Goal: Information Seeking & Learning: Learn about a topic

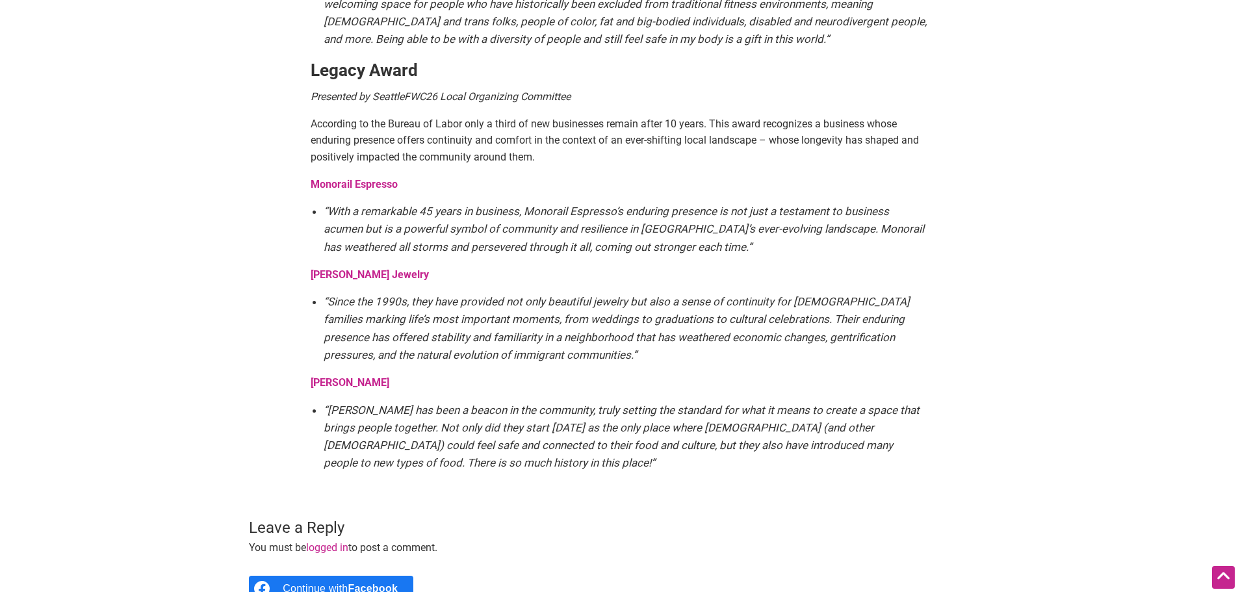
scroll to position [2340, 0]
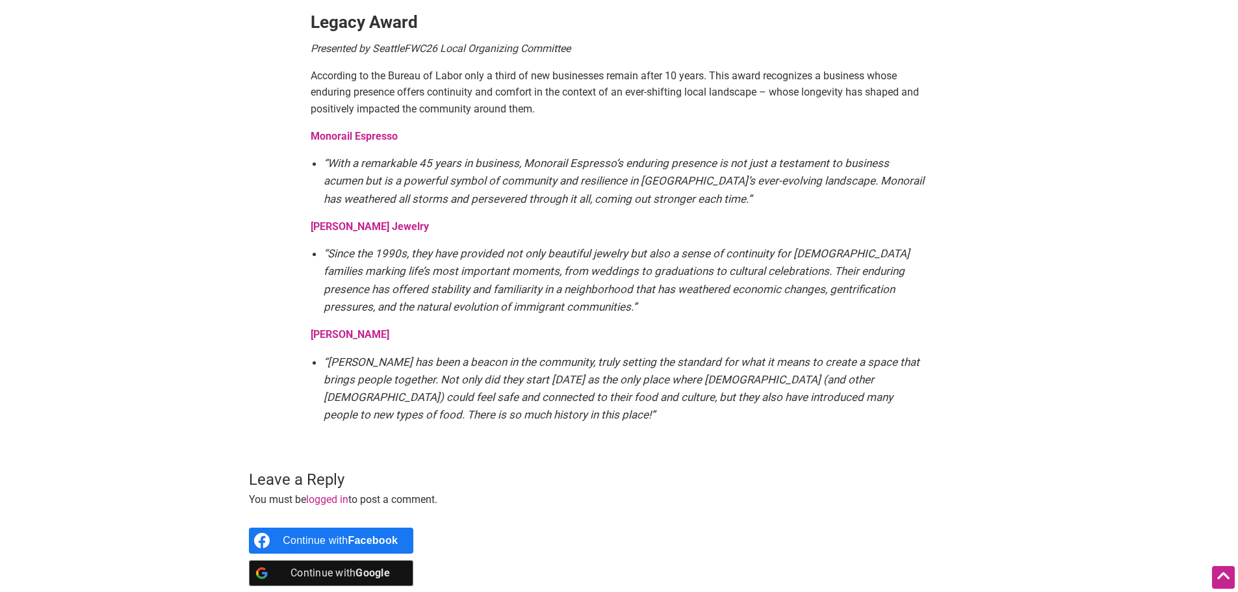
click at [417, 247] on em "“Since the 1990s, they have provided not only beautiful jewelry but also a sens…" at bounding box center [617, 280] width 586 height 66
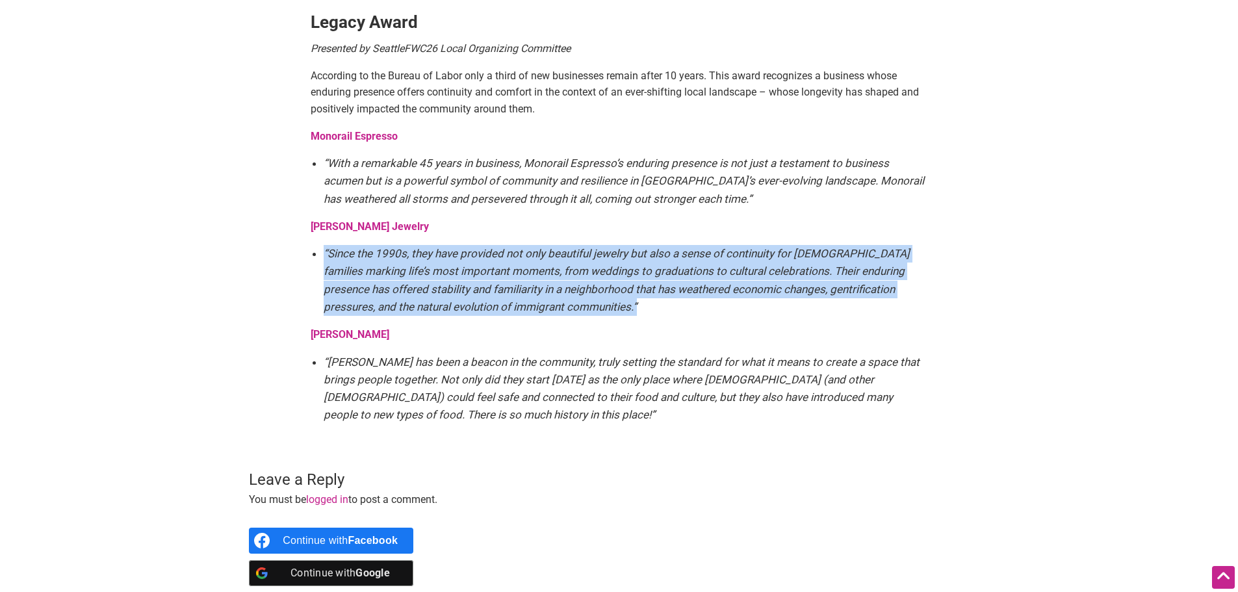
click at [417, 247] on em "“Since the 1990s, they have provided not only beautiful jewelry but also a sens…" at bounding box center [617, 280] width 586 height 66
click at [594, 279] on li "“Since the 1990s, they have provided not only beautiful jewelry but also a sens…" at bounding box center [626, 280] width 605 height 71
drag, startPoint x: 415, startPoint y: 259, endPoint x: 281, endPoint y: 204, distance: 144.3
copy div "[PERSON_NAME] Jewelry “Since the 1990s, they have provided not only beautiful j…"
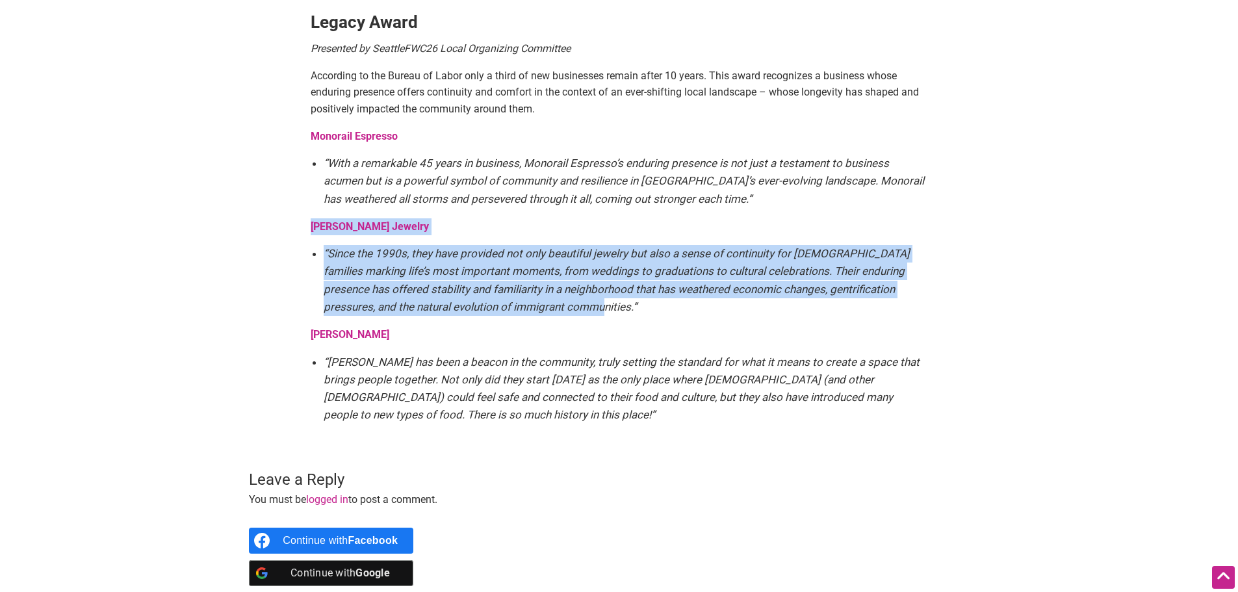
click at [372, 220] on strong "[PERSON_NAME] Jewelry" at bounding box center [370, 226] width 118 height 12
click at [348, 220] on strong "[PERSON_NAME] Jewelry" at bounding box center [370, 226] width 118 height 12
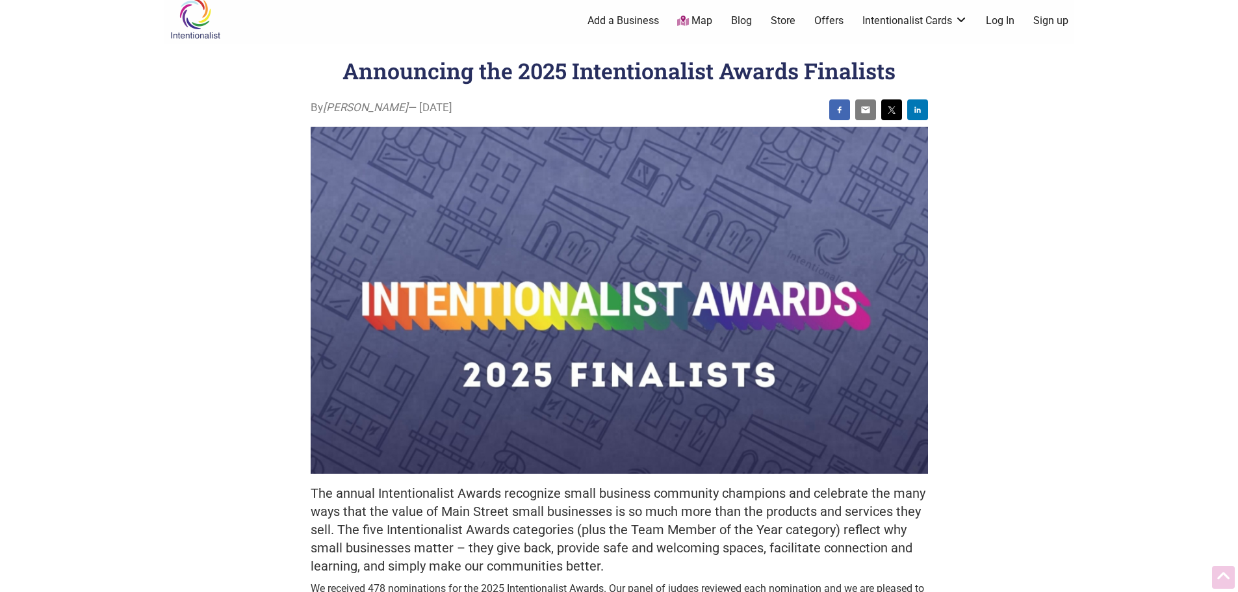
scroll to position [0, 0]
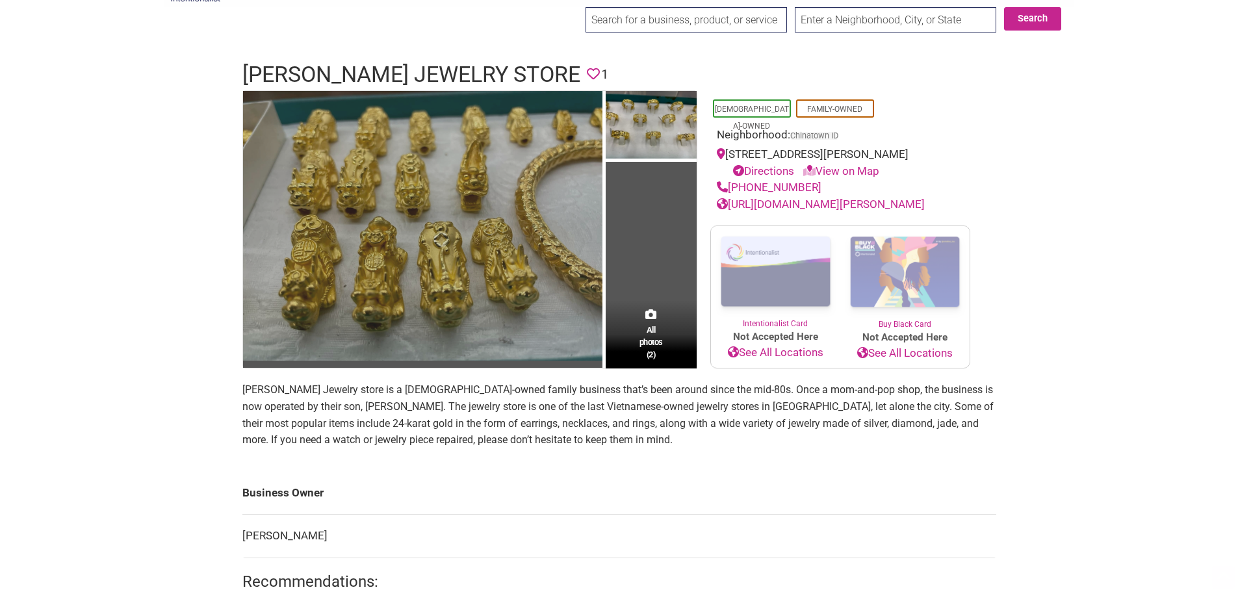
scroll to position [65, 0]
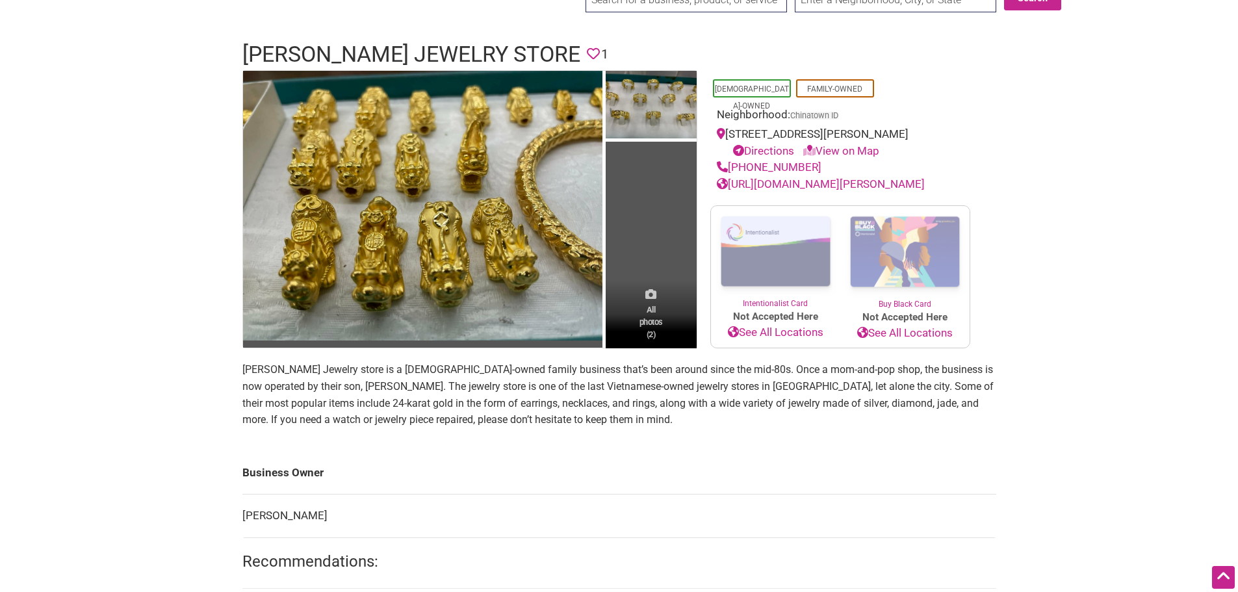
click at [657, 331] on span "All photos (2)" at bounding box center [651, 322] width 23 height 37
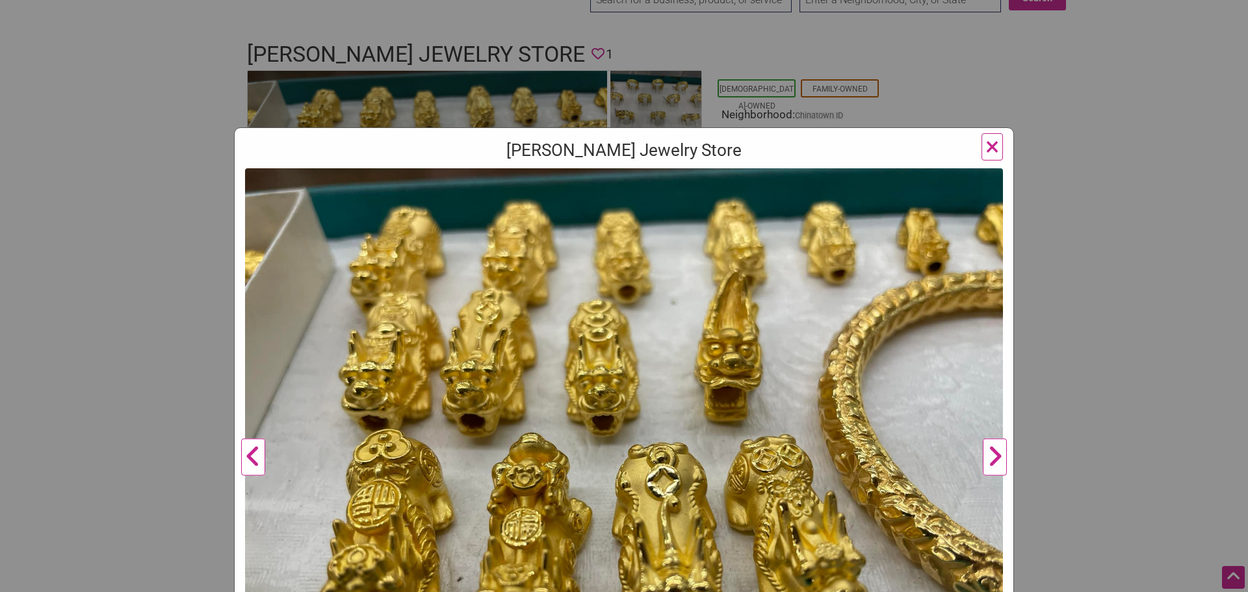
click at [981, 460] on button "Next" at bounding box center [995, 457] width 36 height 579
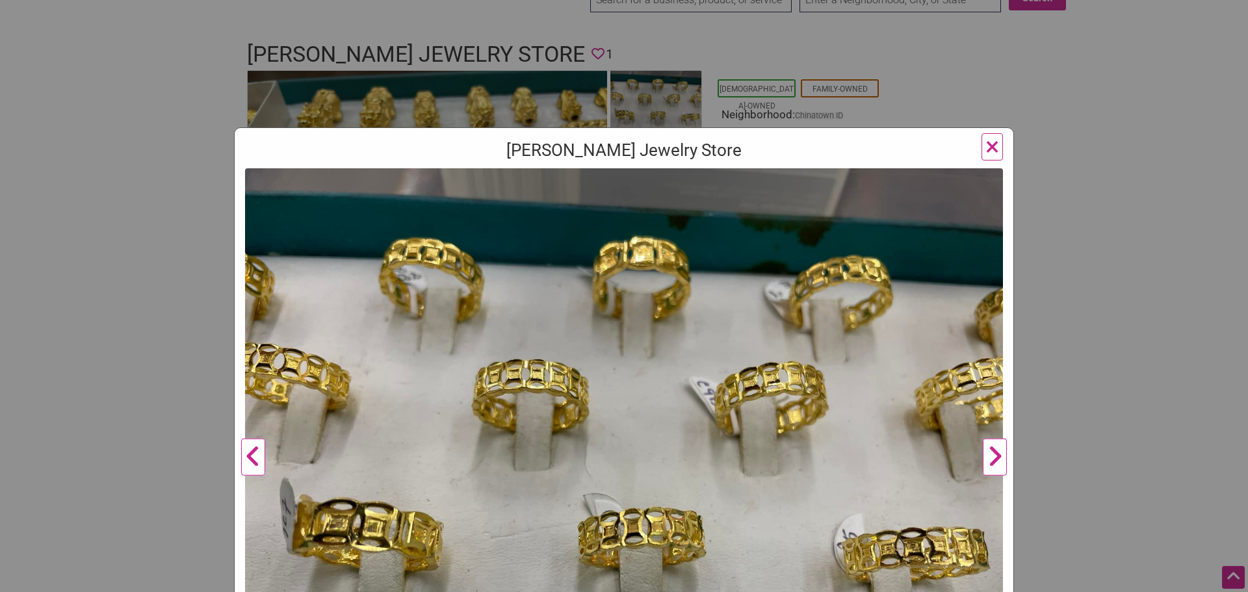
click at [980, 460] on button "Next" at bounding box center [995, 457] width 36 height 579
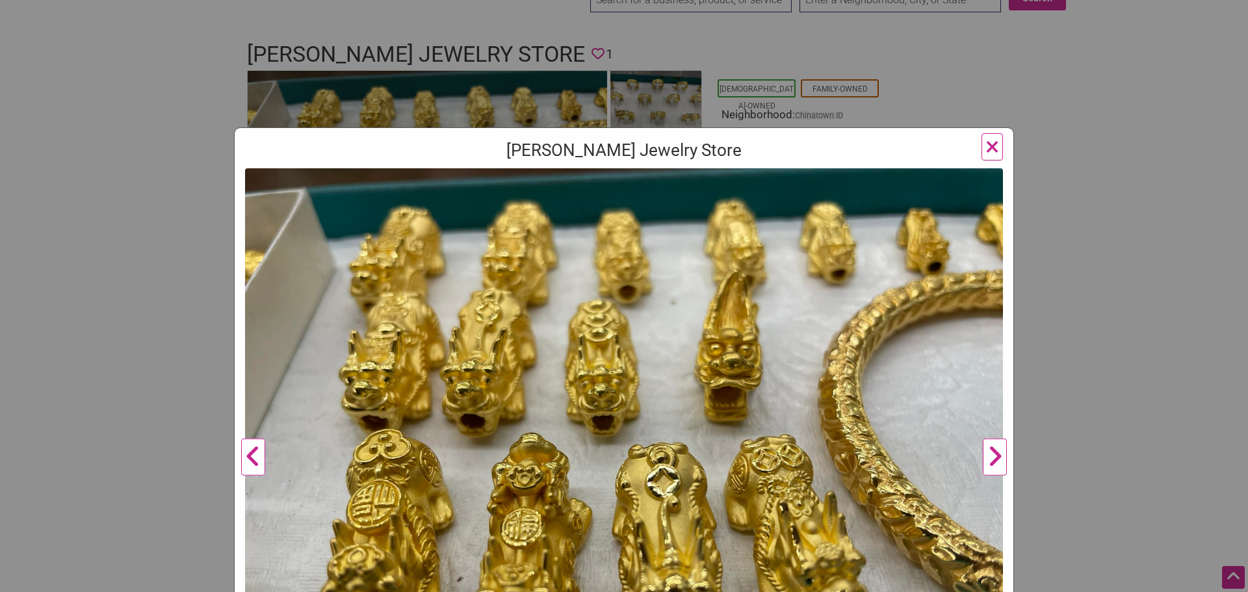
click at [1123, 437] on div "Kim Ngoc Jewelry Store Previous Next 1 2 ×" at bounding box center [624, 296] width 1248 height 592
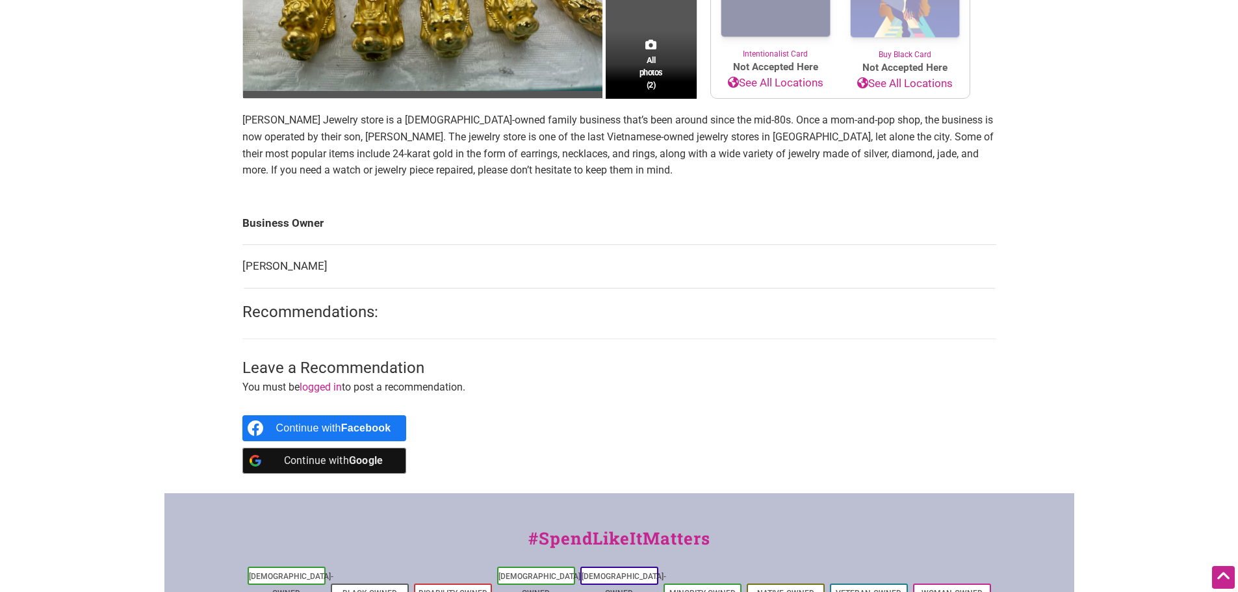
scroll to position [325, 0]
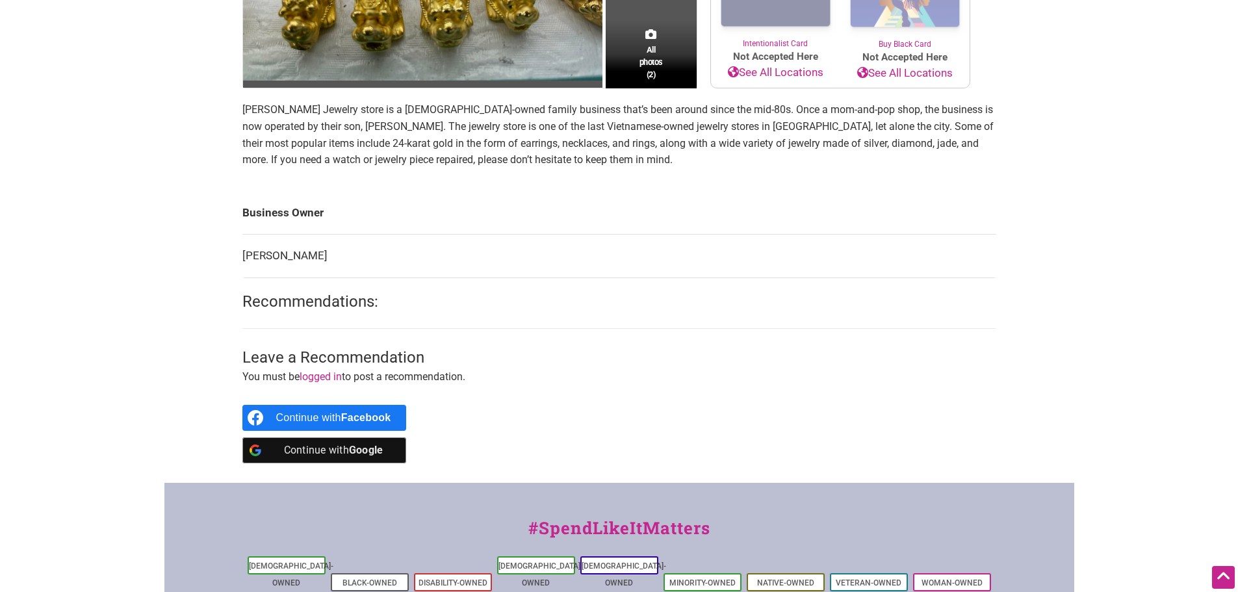
click at [278, 272] on td "Phillip Dang" at bounding box center [619, 257] width 754 height 44
copy main "Phillip Dang"
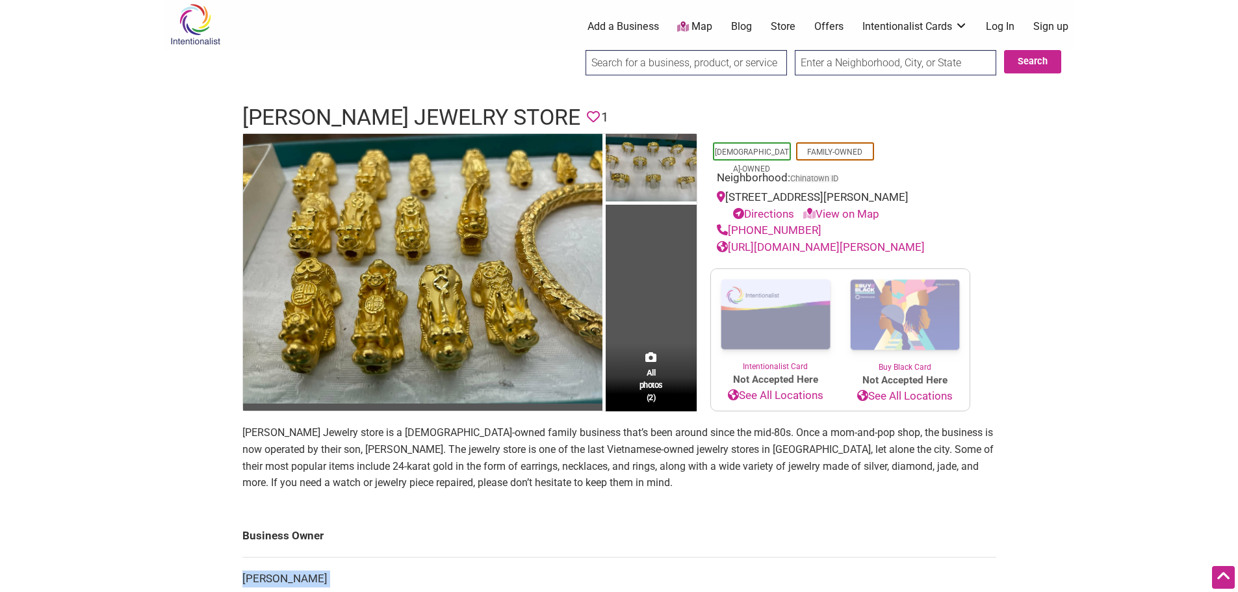
scroll to position [0, 0]
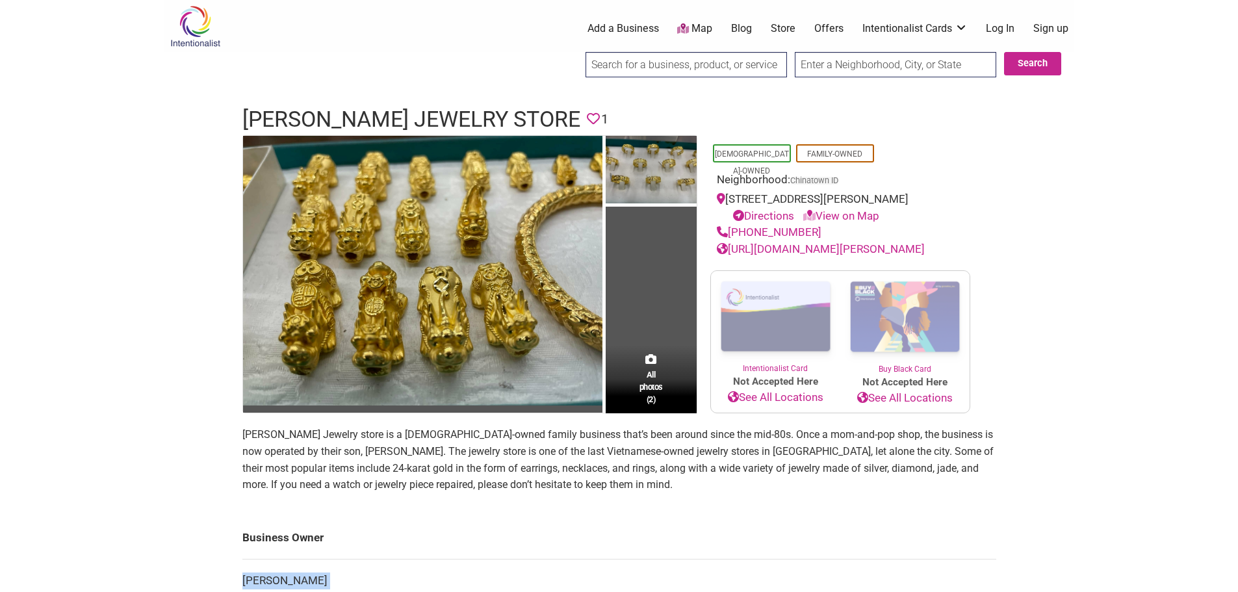
click at [826, 255] on link "https://www.facebook.com/p/Kim-Ngoc-Jewelry-100042239456256/" at bounding box center [821, 248] width 208 height 13
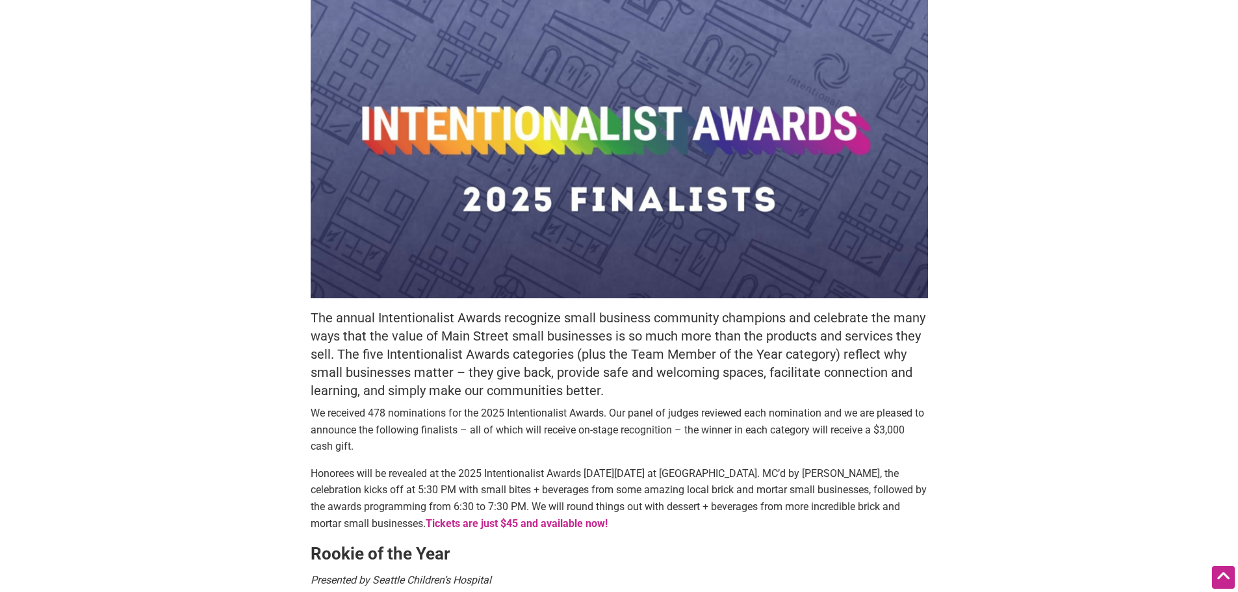
scroll to position [260, 0]
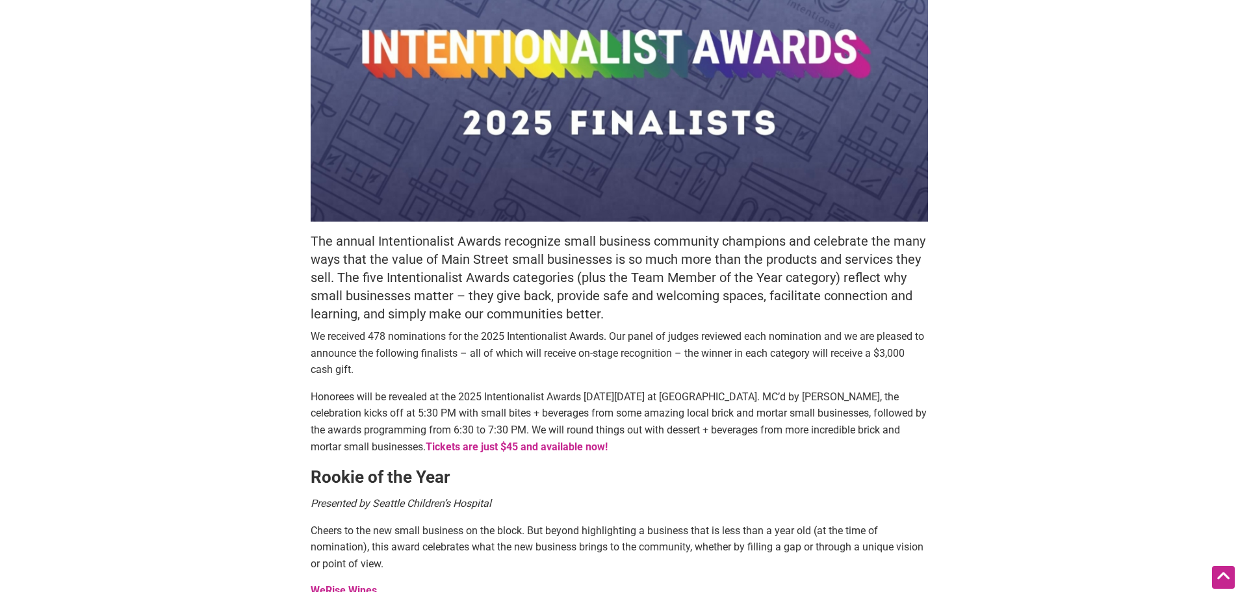
click at [601, 397] on p "Honorees will be revealed at the 2025 Intentionalist Awards on Tuesday, October…" at bounding box center [620, 422] width 618 height 66
click at [606, 420] on p "Honorees will be revealed at the 2025 Intentionalist Awards on Tuesday, October…" at bounding box center [620, 422] width 618 height 66
click at [604, 419] on p "Honorees will be revealed at the 2025 Intentionalist Awards on Tuesday, October…" at bounding box center [620, 422] width 618 height 66
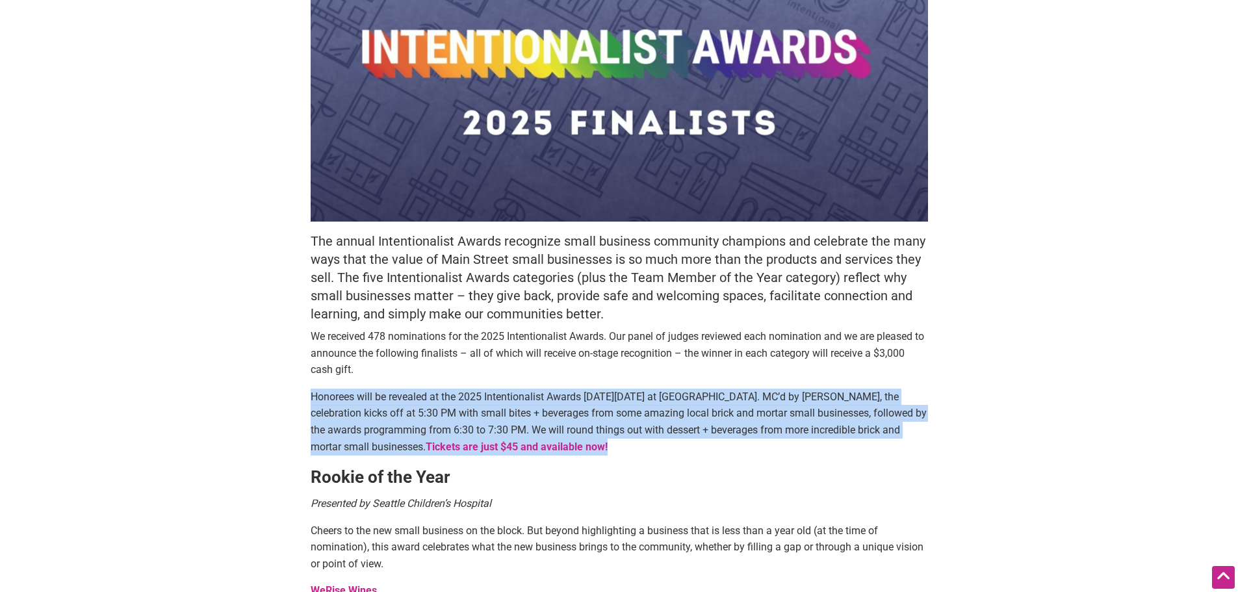
click at [604, 419] on p "Honorees will be revealed at the 2025 Intentionalist Awards on Tuesday, October…" at bounding box center [620, 422] width 618 height 66
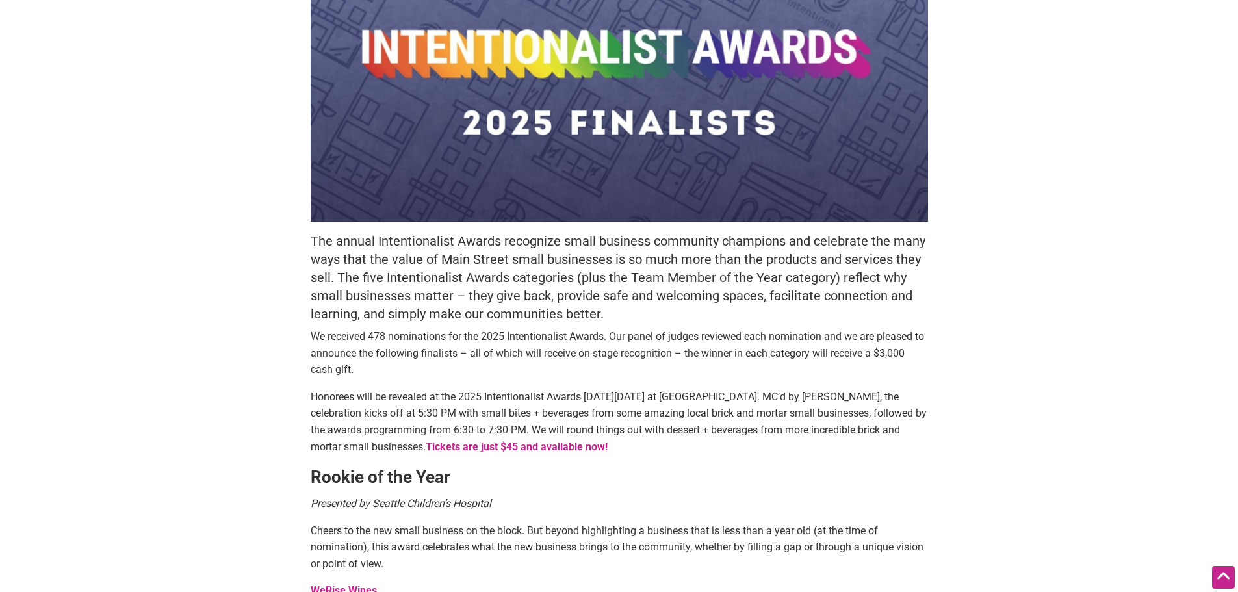
click at [584, 351] on p "We received 478 nominations for the 2025 Intentionalist Awards. Our panel of ju…" at bounding box center [620, 353] width 618 height 50
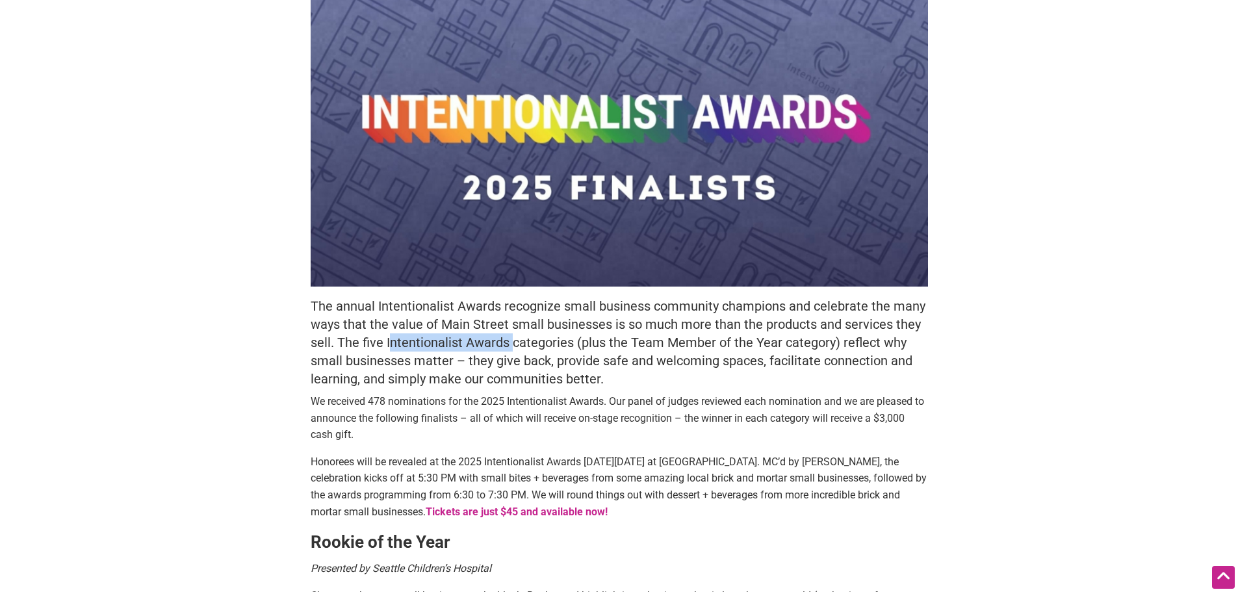
drag, startPoint x: 388, startPoint y: 341, endPoint x: 510, endPoint y: 341, distance: 121.6
click at [510, 341] on h5 "The annual Intentionalist Awards recognize small business community champions a…" at bounding box center [620, 342] width 618 height 91
copy h5 "ntentionalist Awards"
click at [510, 342] on h5 "The annual Intentionalist Awards recognize small business community champions a…" at bounding box center [620, 342] width 618 height 91
drag, startPoint x: 510, startPoint y: 345, endPoint x: 387, endPoint y: 347, distance: 123.5
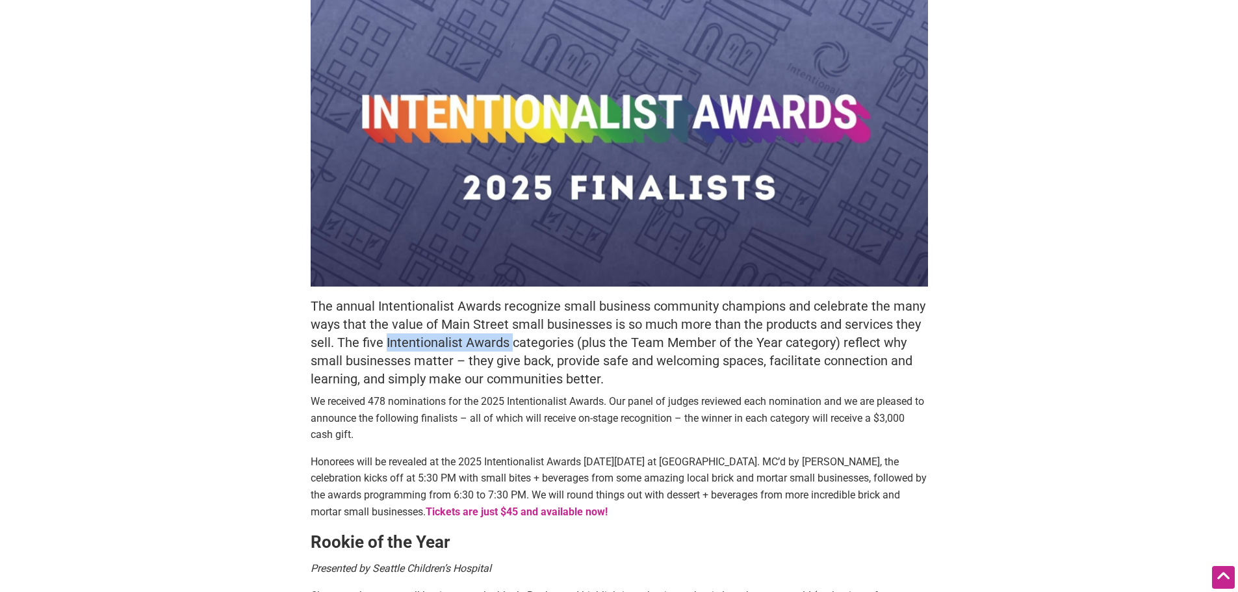
click at [387, 347] on h5 "The annual Intentionalist Awards recognize small business community champions a…" at bounding box center [620, 342] width 618 height 91
copy h5 "Intentionalist Awards"
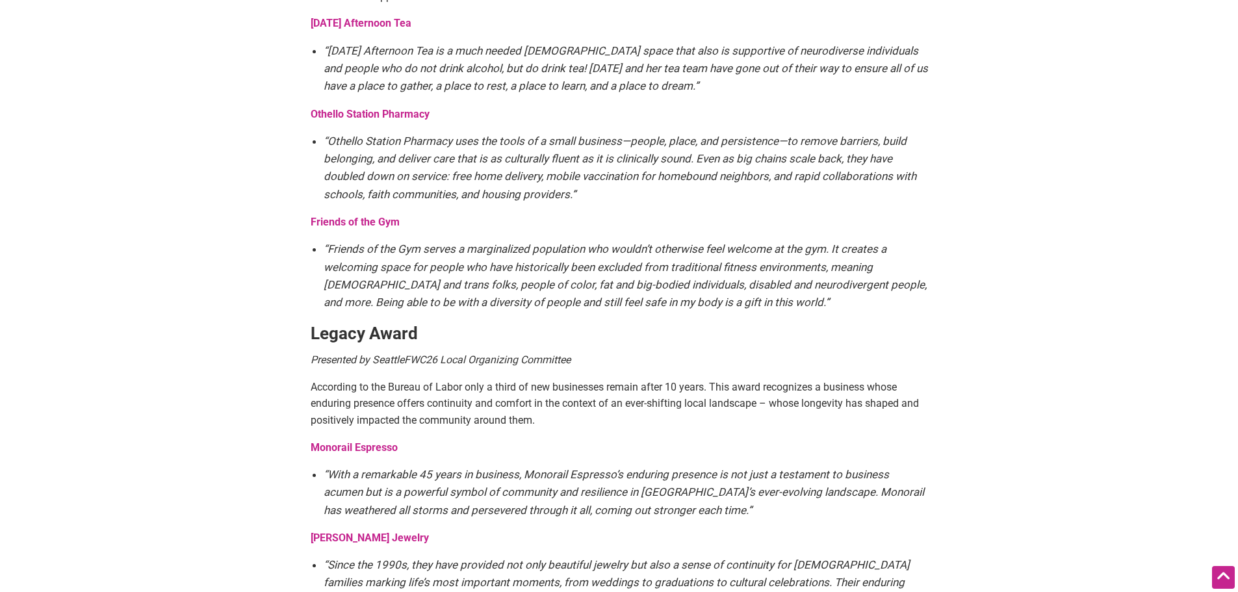
scroll to position [2275, 0]
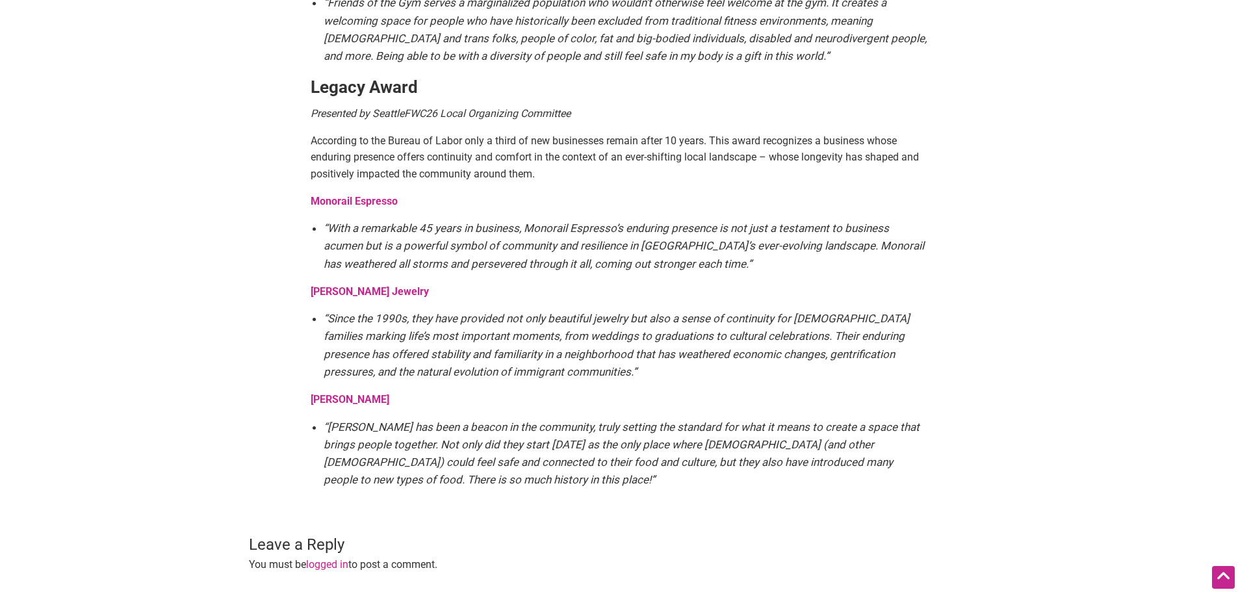
click at [369, 77] on strong "Legacy Award" at bounding box center [364, 87] width 107 height 20
copy div "Legacy Award"
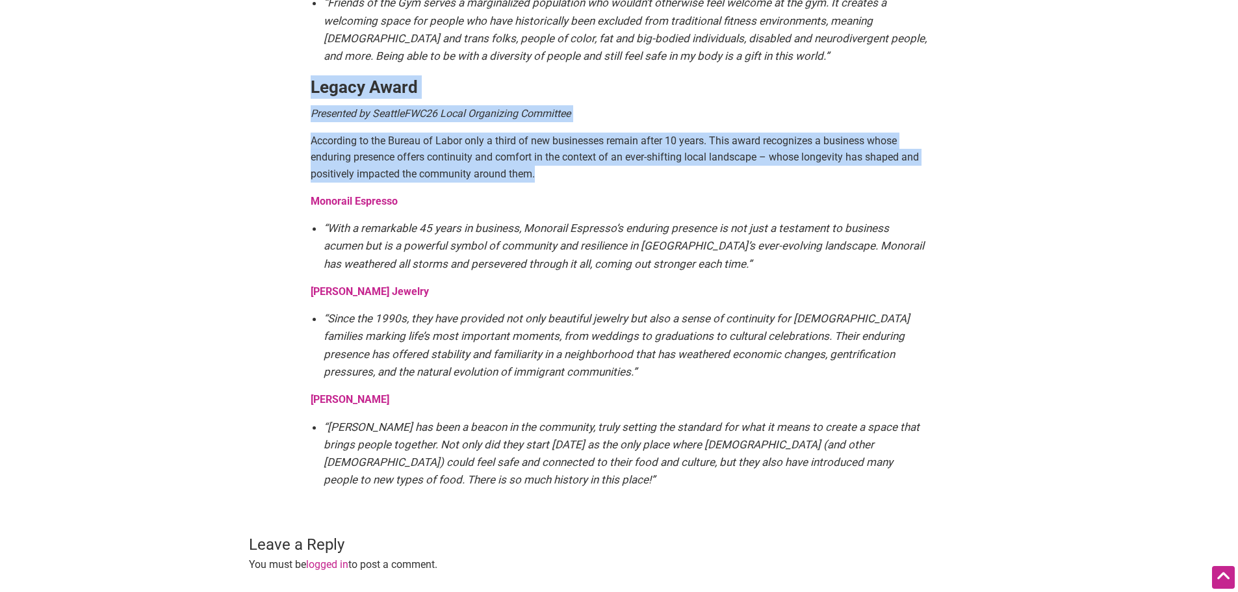
click at [547, 133] on p "According to the Bureau of Labor only a third of new businesses remain after 10…" at bounding box center [620, 158] width 618 height 50
copy div "Legacy Award Presented by SeattleFWC26 Local Organizing Committee According to …"
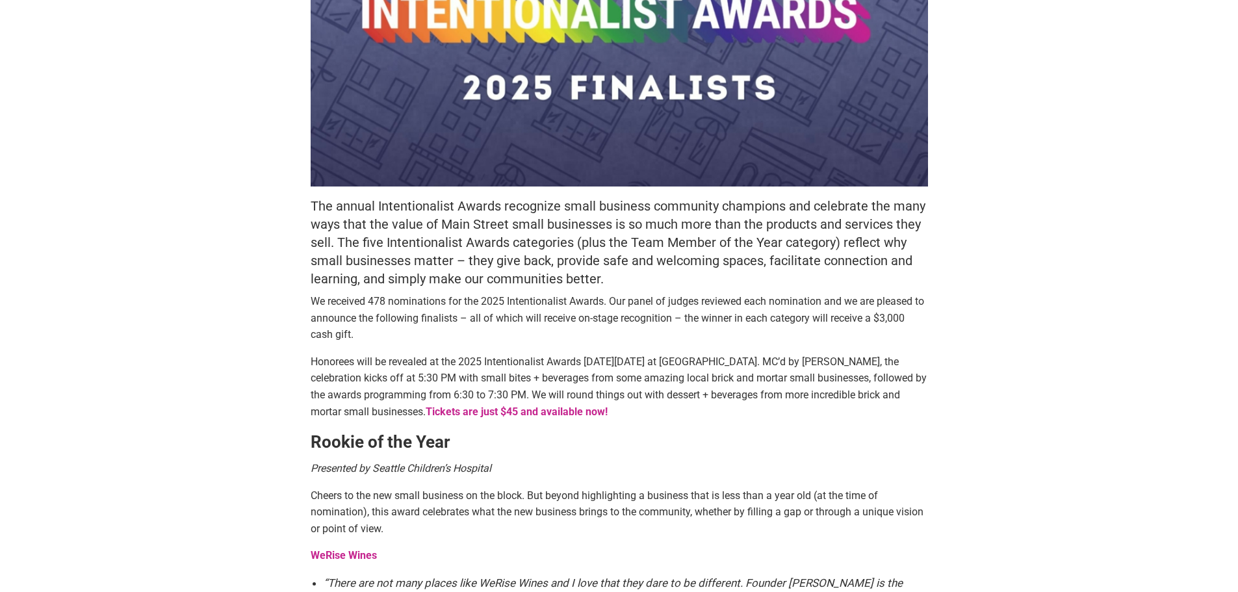
scroll to position [390, 0]
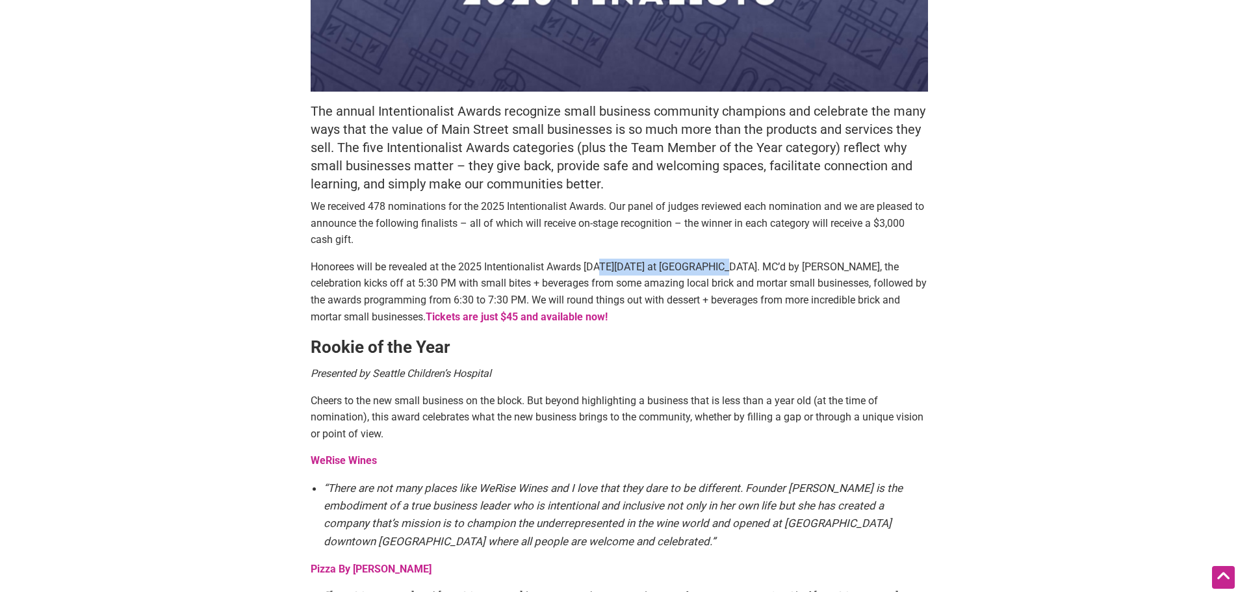
drag, startPoint x: 601, startPoint y: 266, endPoint x: 723, endPoint y: 270, distance: 122.3
click at [723, 270] on p "Honorees will be revealed at the 2025 Intentionalist Awards on Tuesday, October…" at bounding box center [620, 292] width 618 height 66
copy p "Tuesday, October 14, 2025"
